Goal: Task Accomplishment & Management: Manage account settings

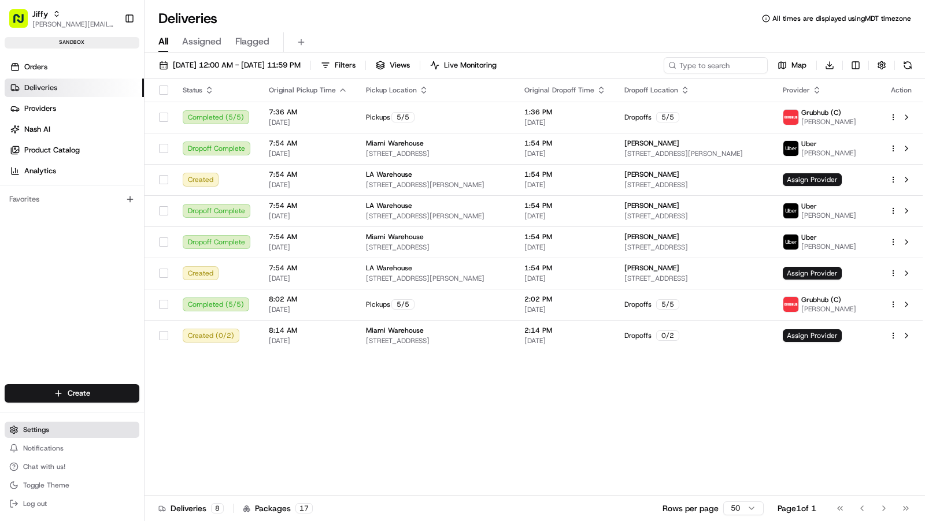
click at [53, 424] on button "Settings" at bounding box center [72, 430] width 135 height 16
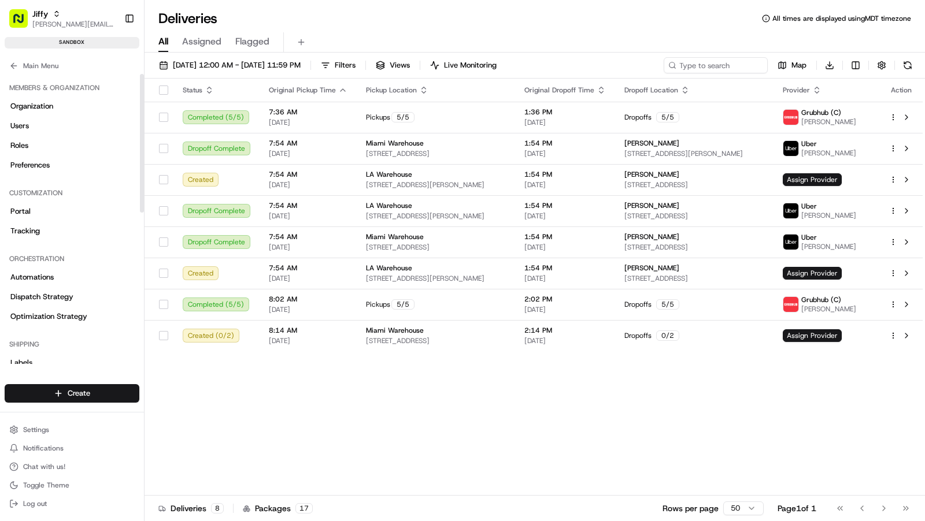
scroll to position [315, 0]
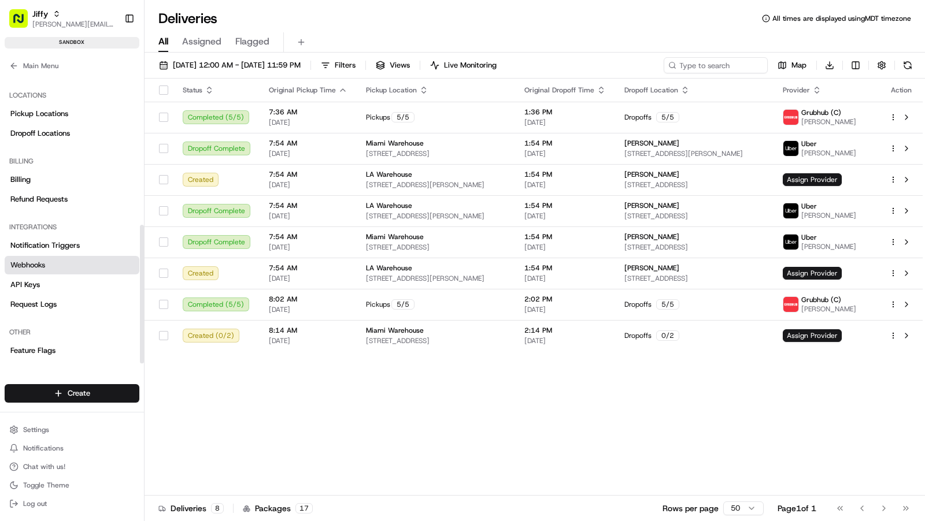
click at [57, 261] on link "Webhooks" at bounding box center [72, 265] width 135 height 18
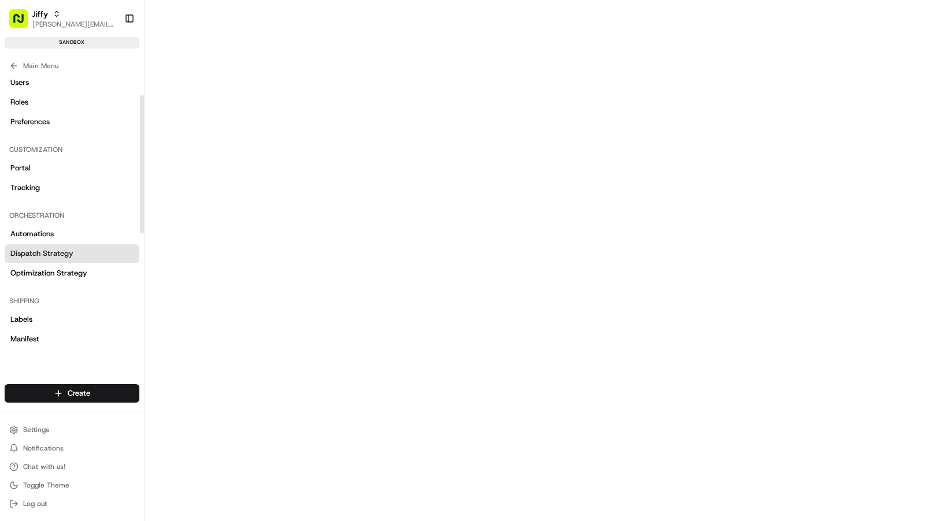
scroll to position [45, 0]
click at [53, 312] on link "Labels" at bounding box center [72, 318] width 135 height 18
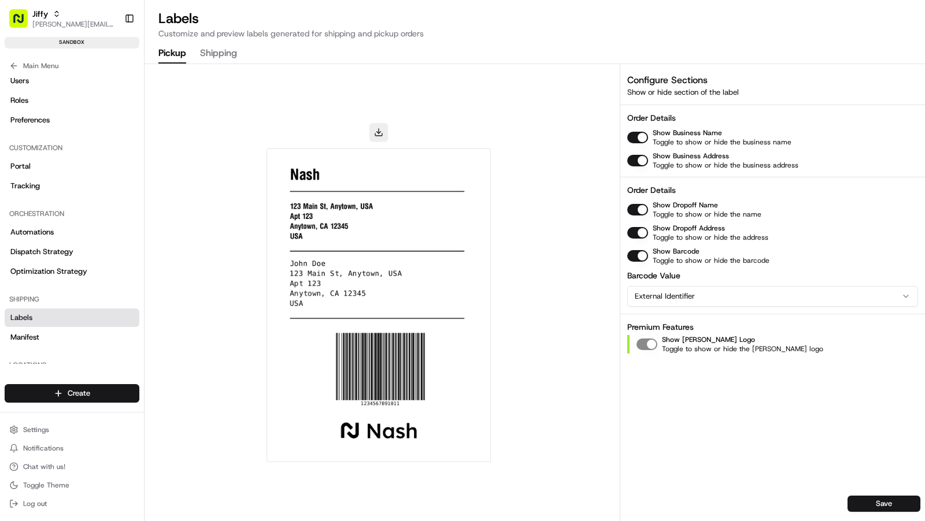
click at [312, 176] on img at bounding box center [379, 305] width 214 height 303
click at [644, 155] on button "button" at bounding box center [637, 161] width 21 height 12
click at [637, 158] on button "button" at bounding box center [637, 161] width 21 height 12
click at [640, 138] on button "button" at bounding box center [637, 138] width 21 height 12
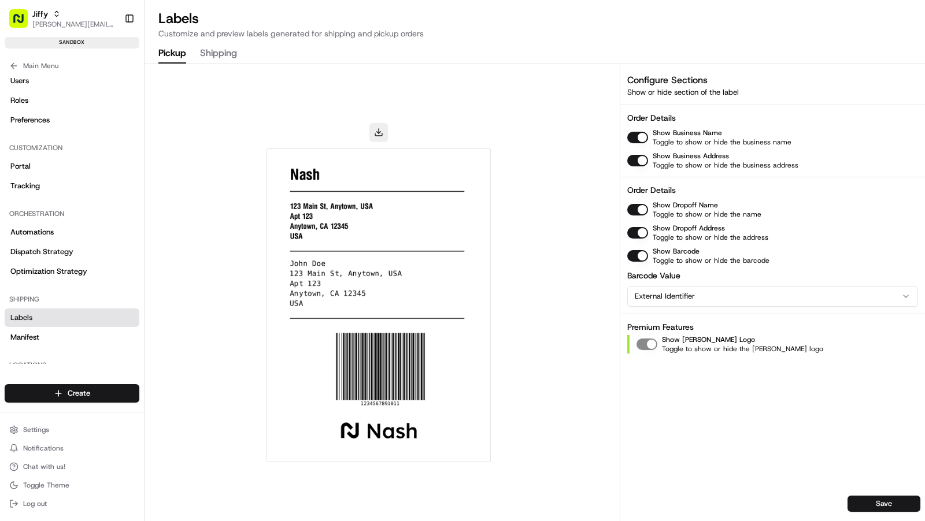
click at [629, 159] on button "button" at bounding box center [637, 161] width 21 height 12
click at [632, 159] on button "button" at bounding box center [637, 161] width 21 height 12
